Goal: Task Accomplishment & Management: Manage account settings

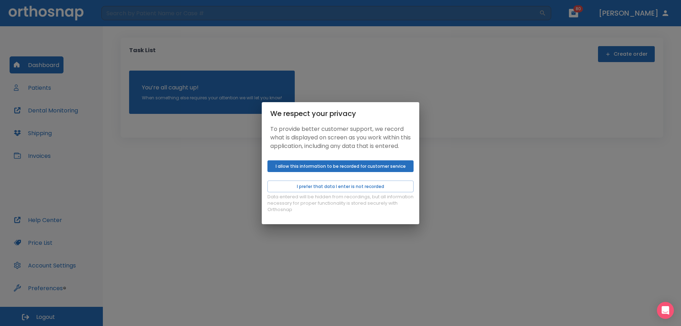
click at [299, 170] on button "I allow this information to be recorded for customer service" at bounding box center [341, 166] width 146 height 12
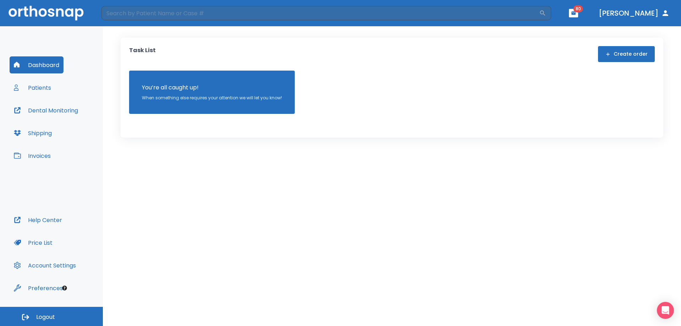
click at [42, 87] on button "Patients" at bounding box center [33, 87] width 46 height 17
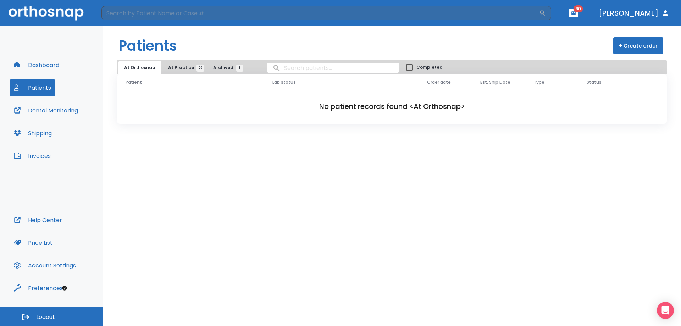
click at [181, 70] on span "At Practice 20" at bounding box center [184, 68] width 32 height 6
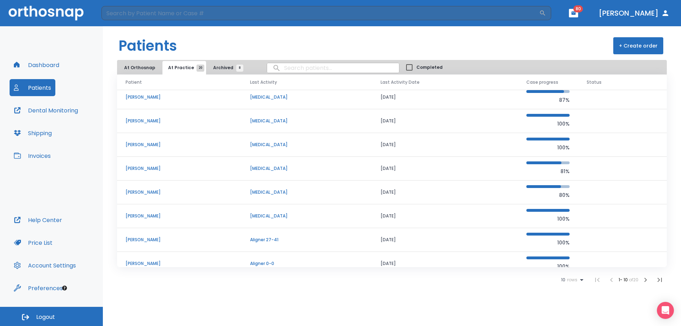
scroll to position [61, 0]
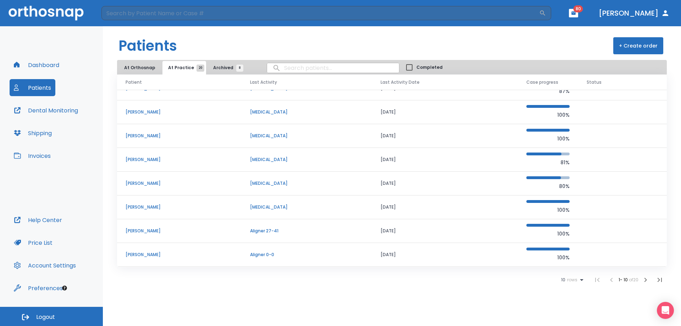
click at [575, 270] on div "Patient Last Activity Last Activity Date Case progress Status [PERSON_NAME] 76-…" at bounding box center [392, 181] width 550 height 213
click at [574, 283] on div "10 rows" at bounding box center [574, 280] width 25 height 9
click at [569, 308] on p "100" at bounding box center [569, 309] width 7 height 6
